Goal: Task Accomplishment & Management: Complete application form

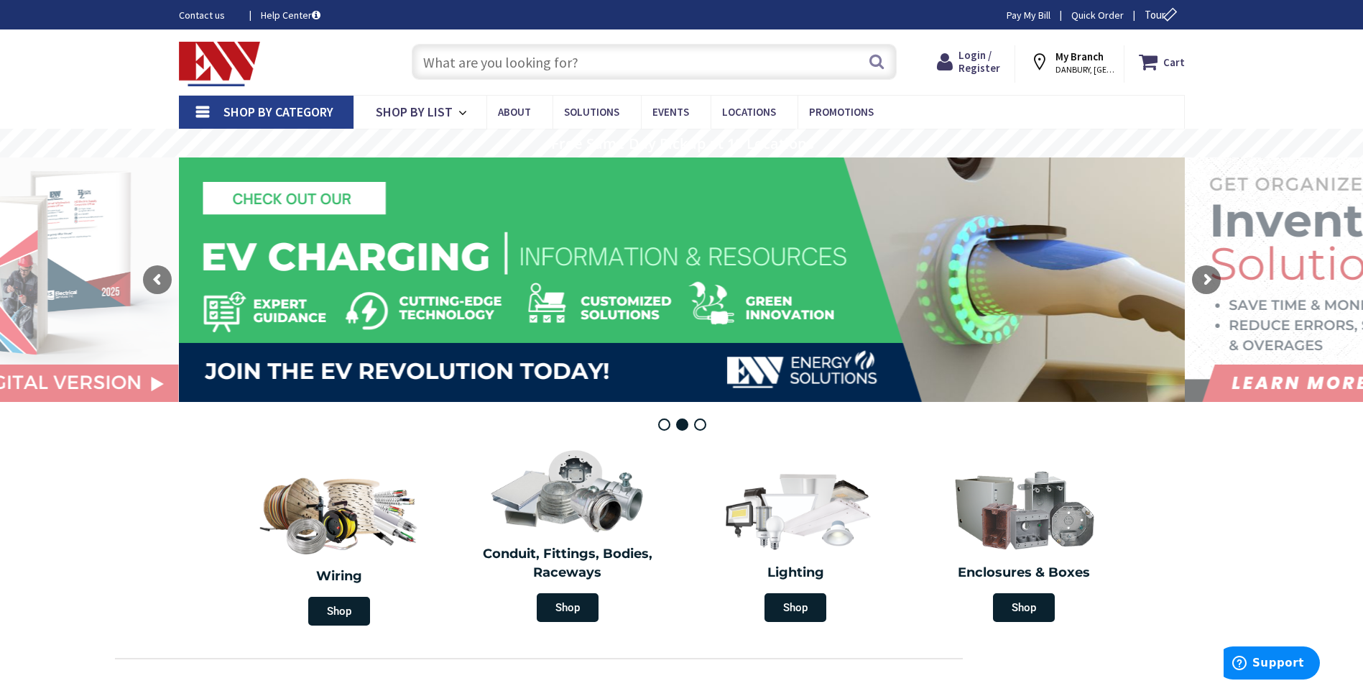
click at [1095, 68] on span "DANBURY, CT" at bounding box center [1086, 69] width 61 height 11
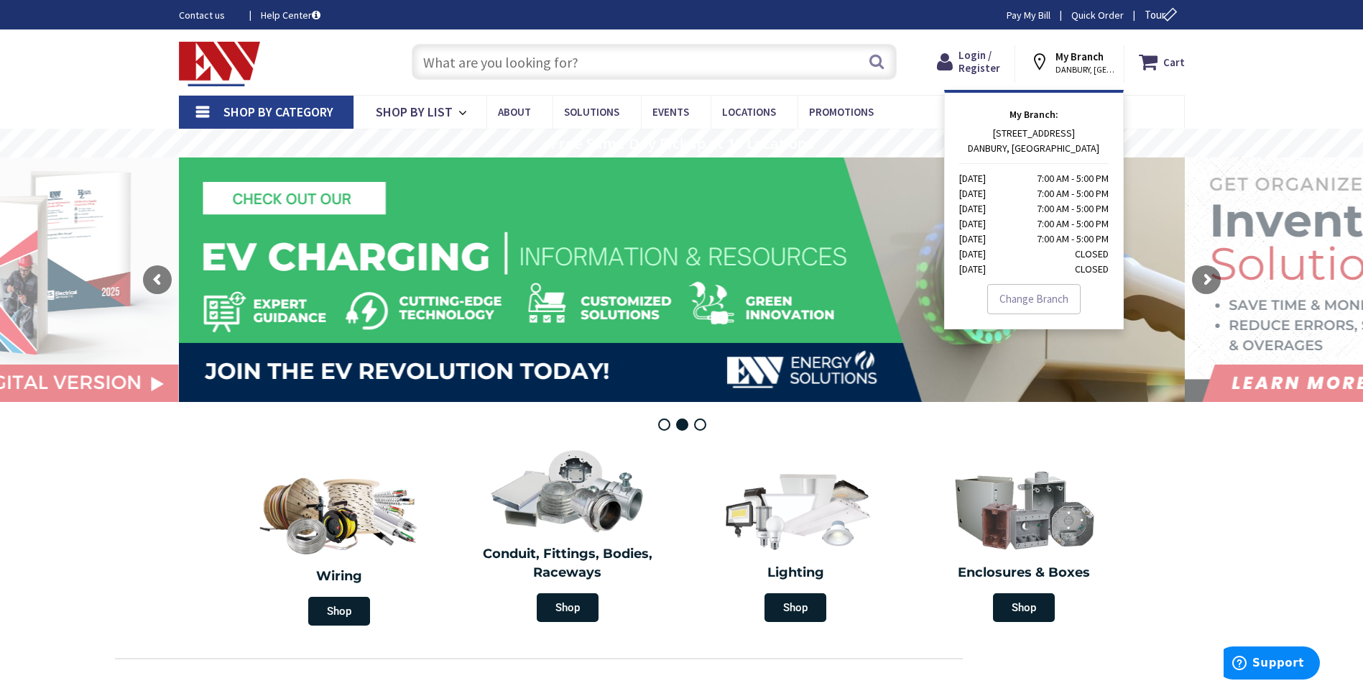
click at [1030, 301] on link "Change Branch" at bounding box center [1033, 299] width 93 height 30
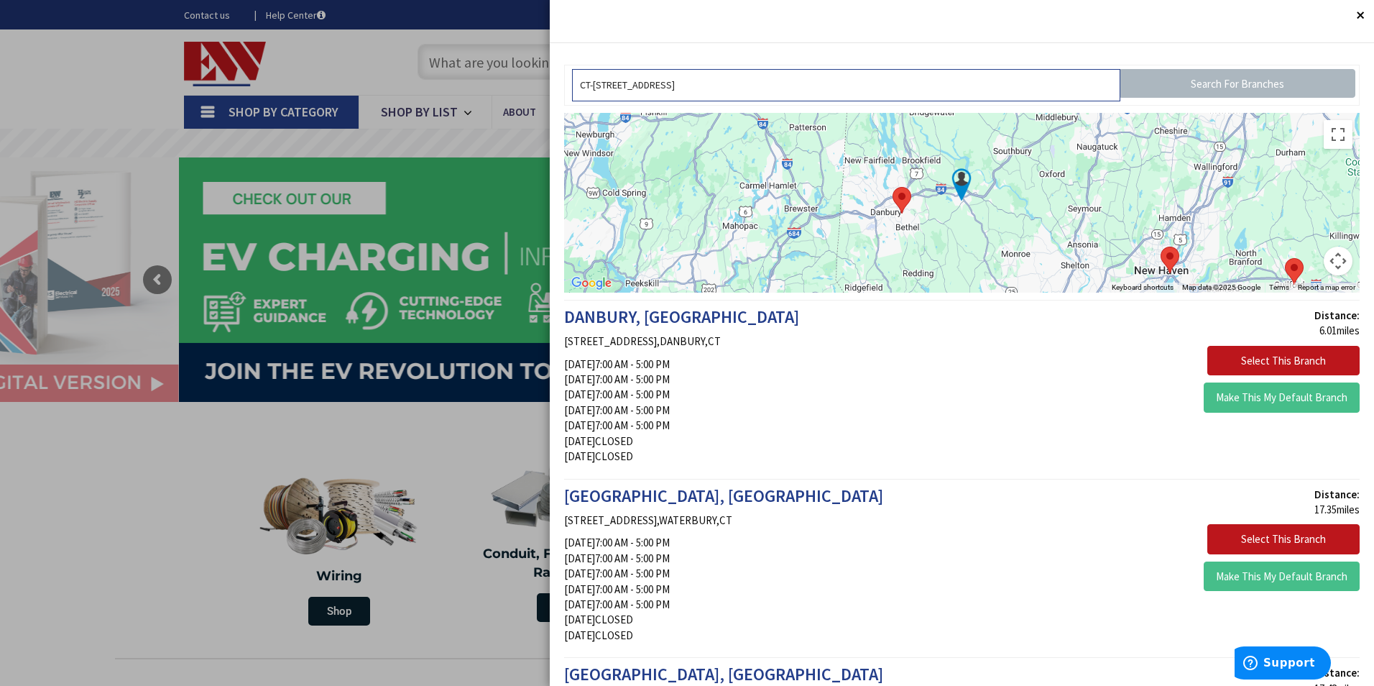
drag, startPoint x: 681, startPoint y: 85, endPoint x: 410, endPoint y: 88, distance: 270.2
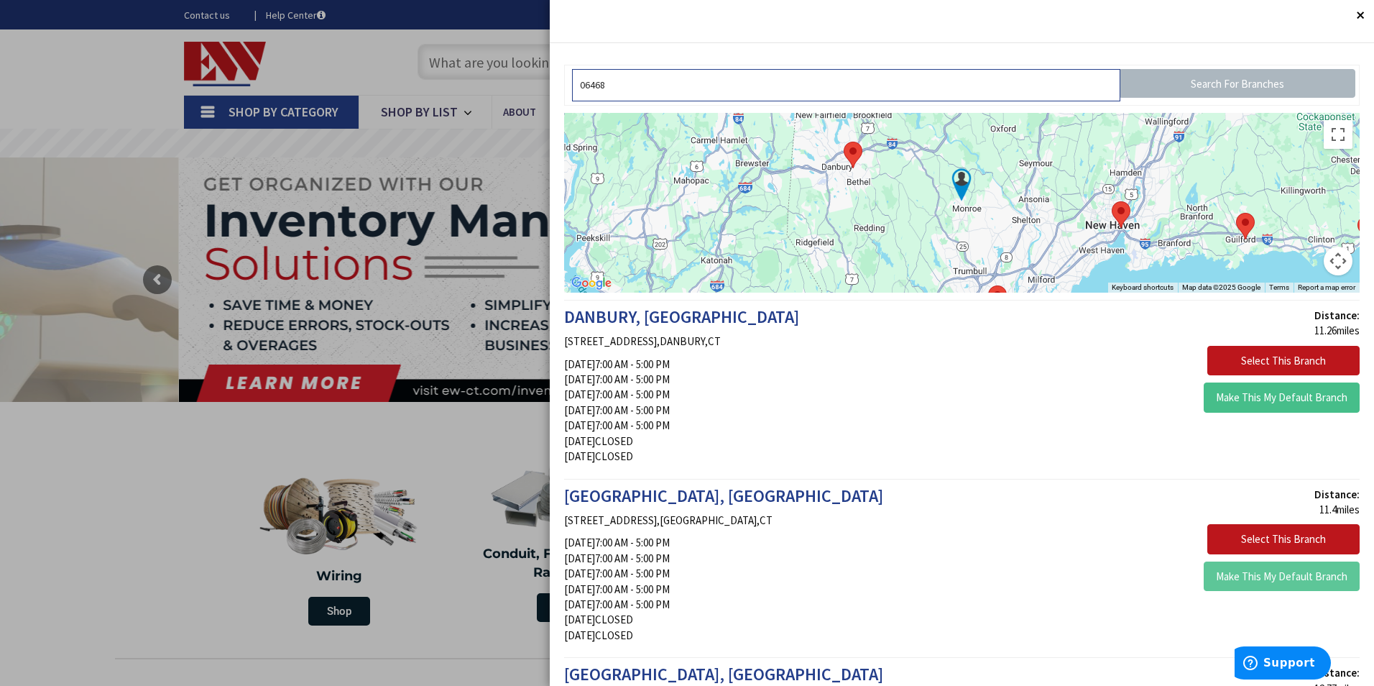
type input "06468"
click at [1273, 575] on button "Make This My Default Branch" at bounding box center [1282, 576] width 156 height 30
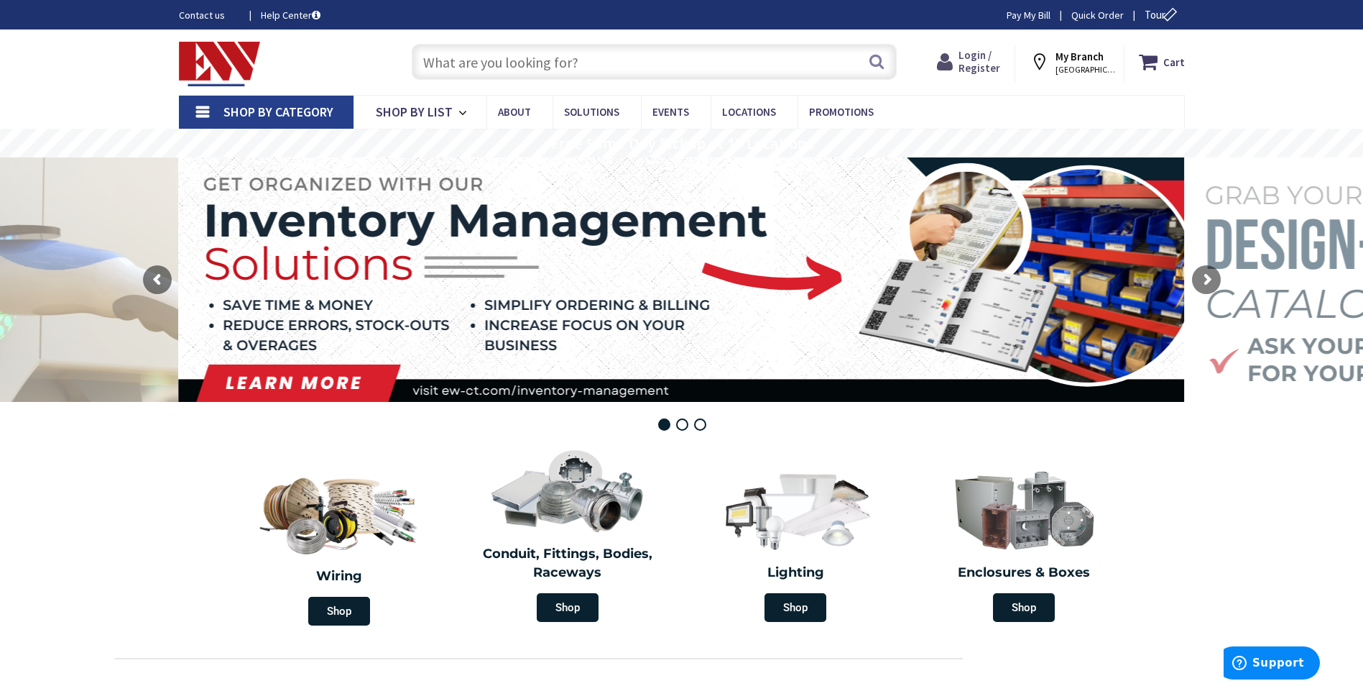
click at [979, 59] on span "Login / Register" at bounding box center [980, 61] width 42 height 27
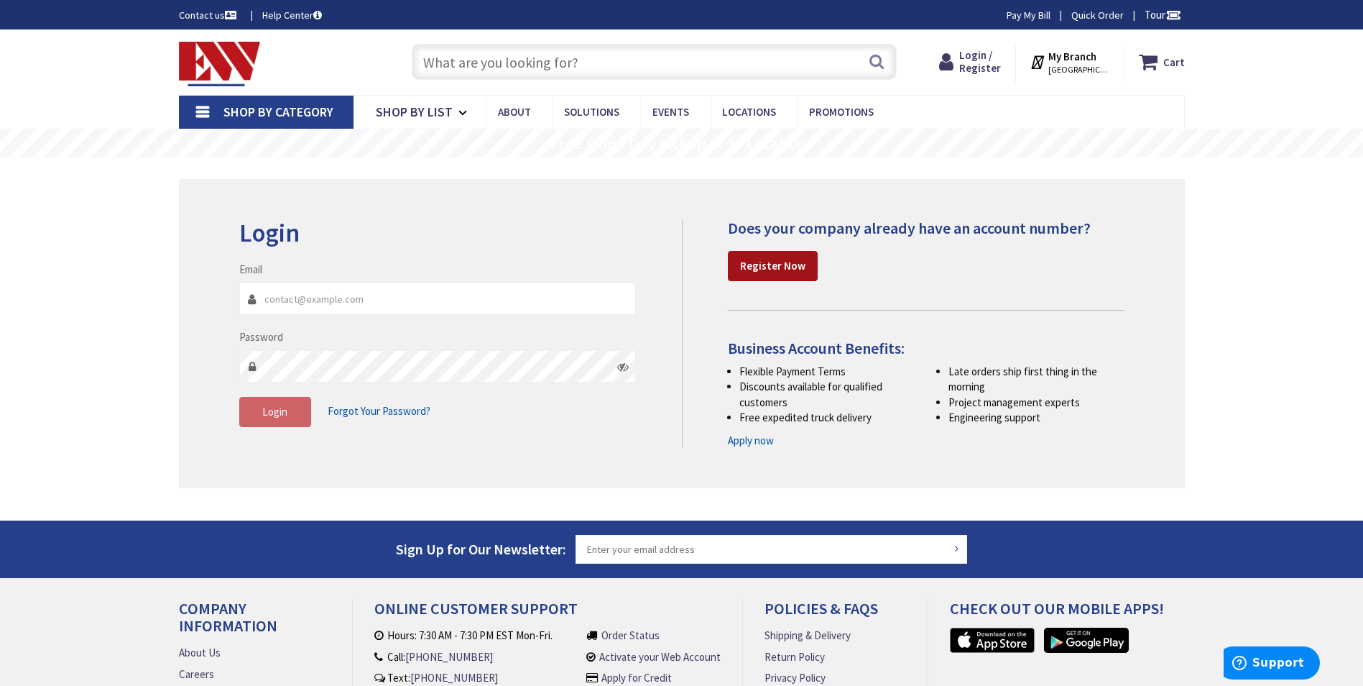
click at [770, 263] on strong "Register Now" at bounding box center [772, 266] width 65 height 14
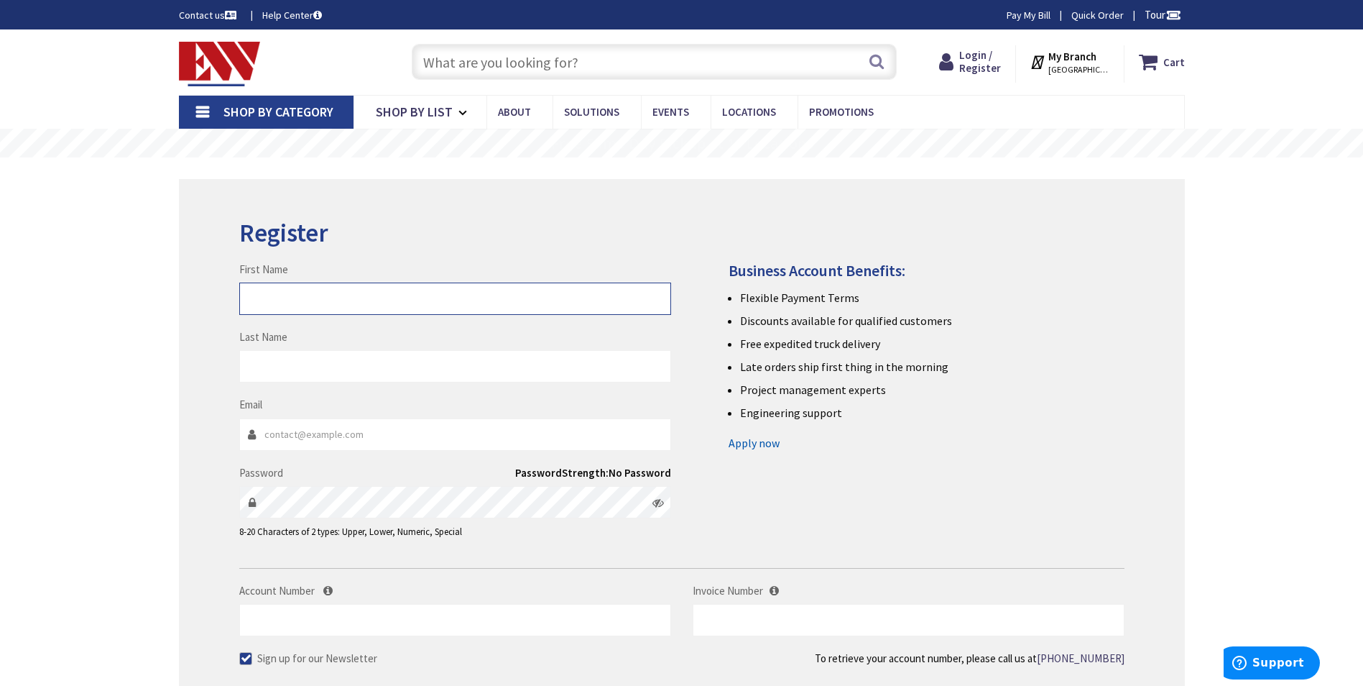
click at [279, 305] on input "First Name" at bounding box center [455, 298] width 432 height 32
type input "Jennifer"
type input "Mendez"
type input "jennifer.m@abmech.net"
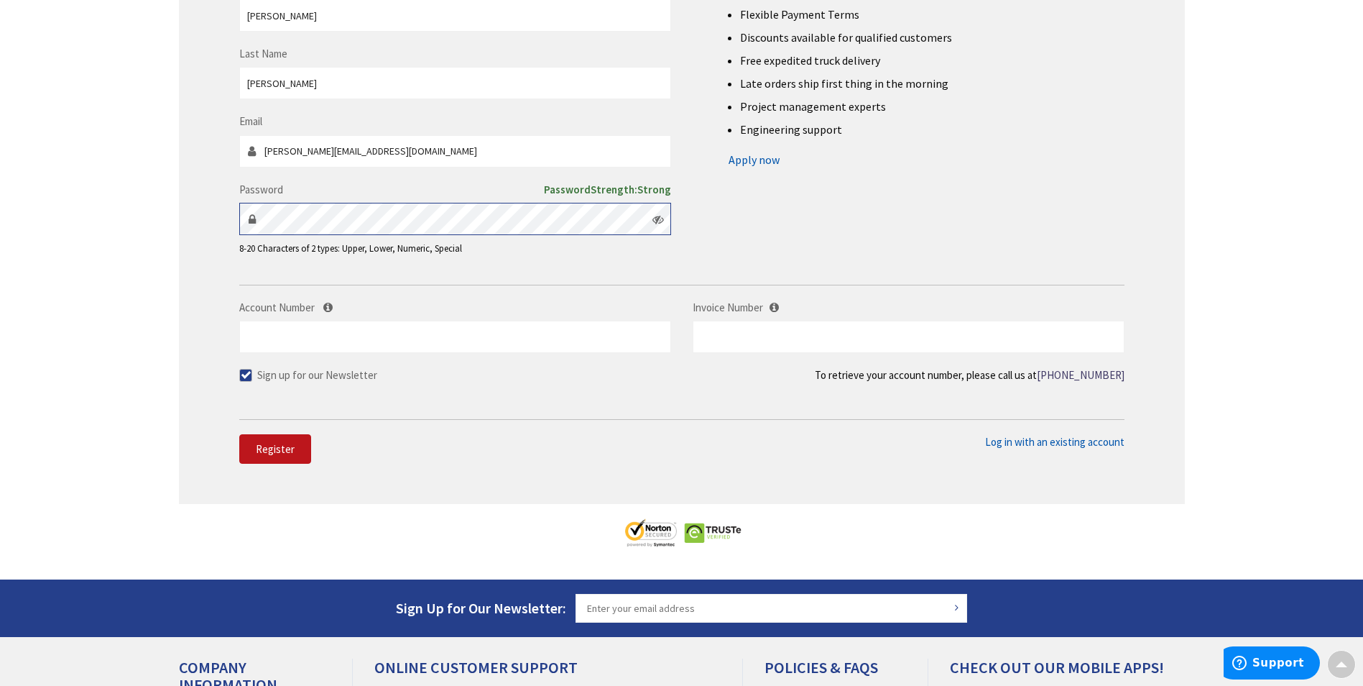
scroll to position [287, 0]
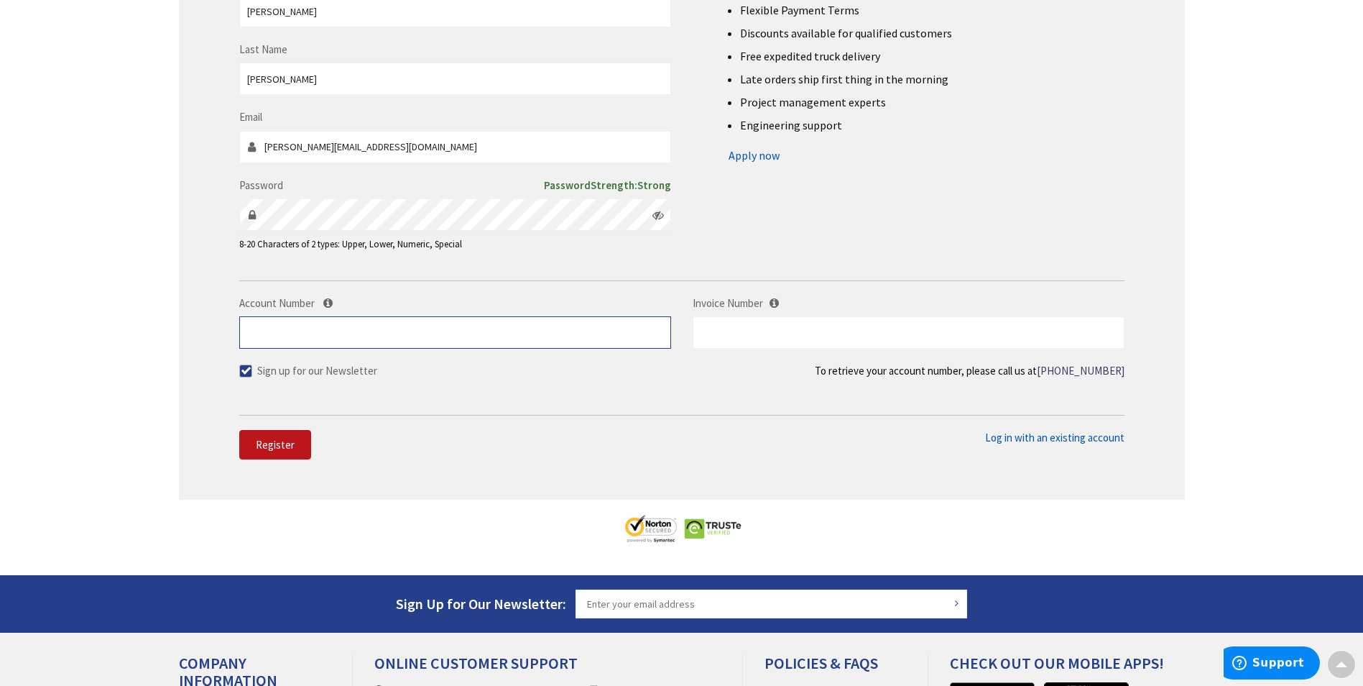
click at [330, 333] on input "Account Number" at bounding box center [455, 332] width 432 height 32
type input "266624"
click at [778, 340] on input "text" at bounding box center [909, 332] width 432 height 32
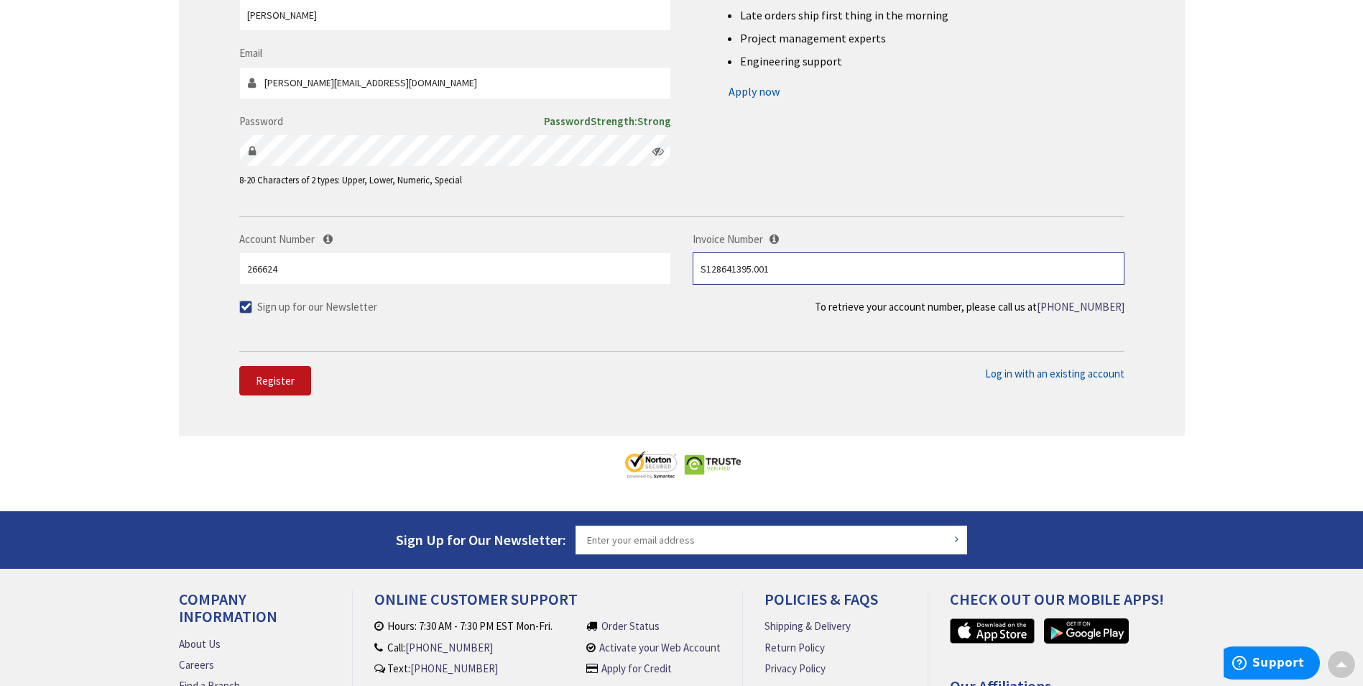
scroll to position [359, 0]
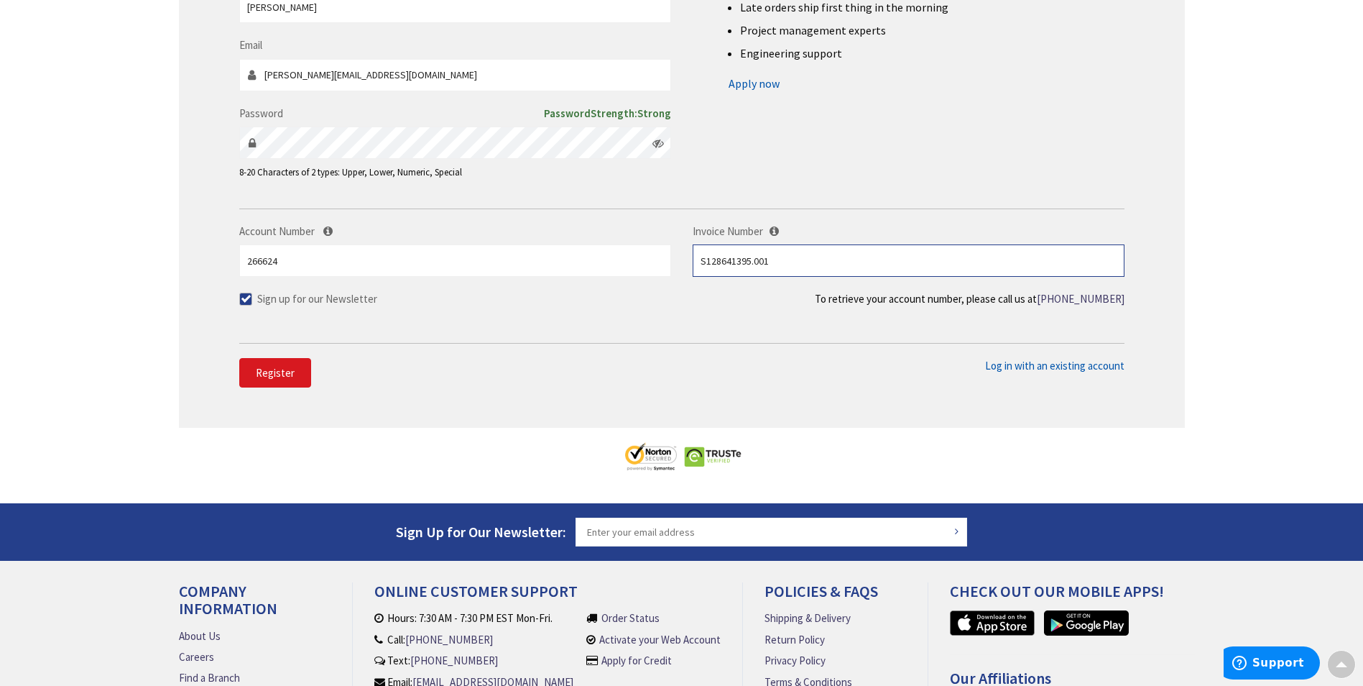
type input "S128641395.001"
click at [272, 372] on span "Register" at bounding box center [275, 373] width 39 height 14
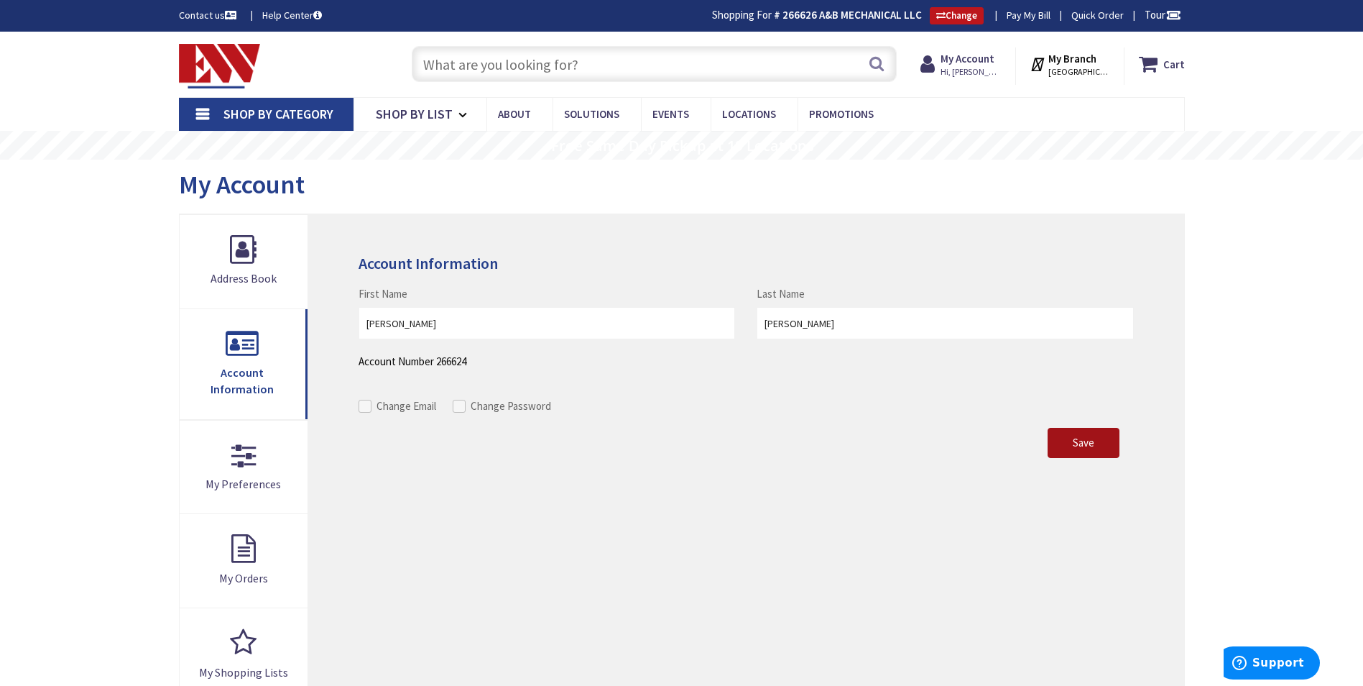
click at [1076, 444] on span "Save" at bounding box center [1084, 443] width 22 height 14
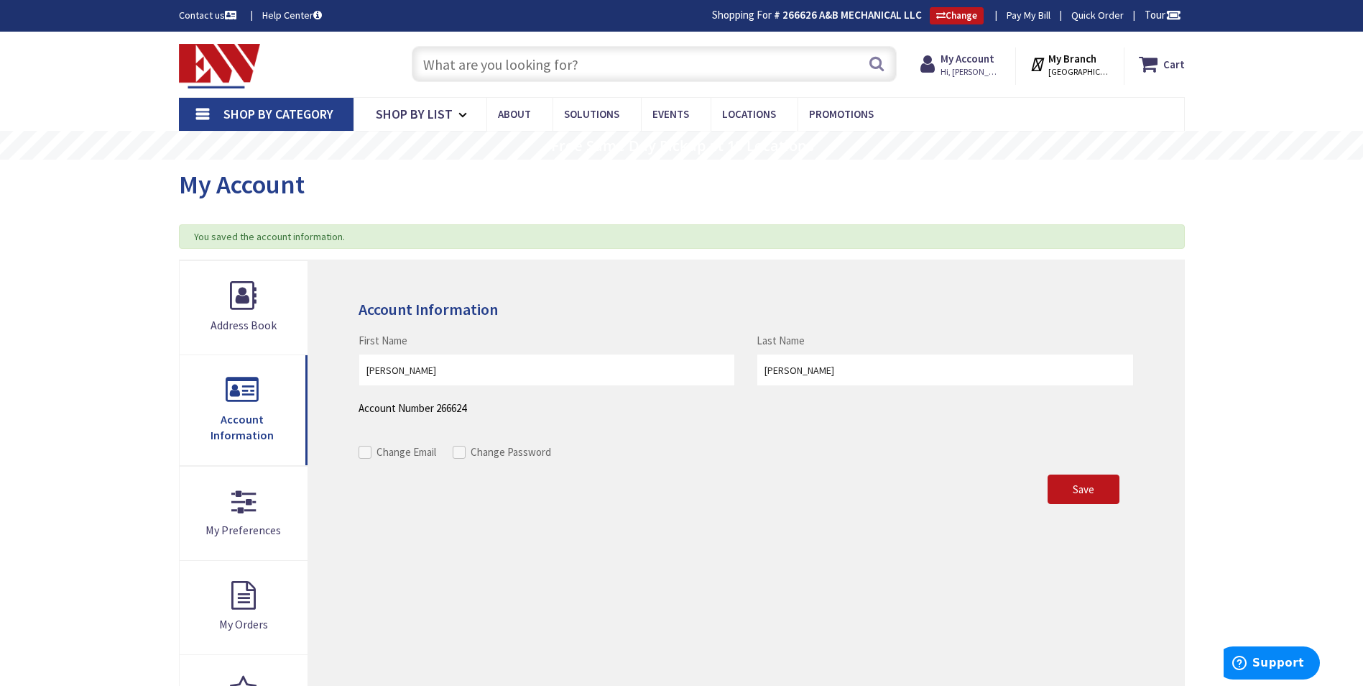
click at [1031, 13] on link "Pay My Bill" at bounding box center [1029, 15] width 44 height 14
